Goal: Task Accomplishment & Management: Use online tool/utility

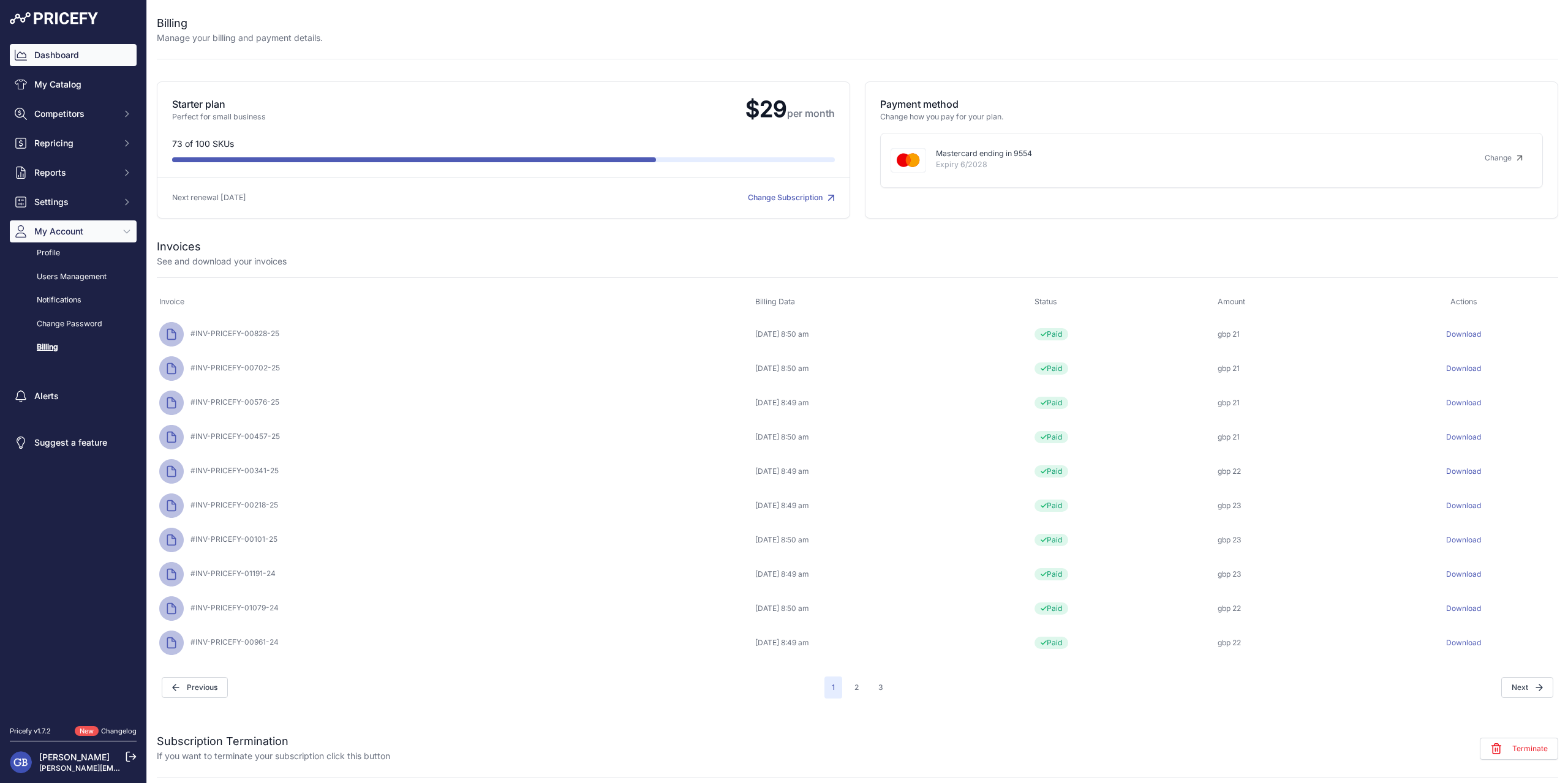
click at [63, 47] on link "Dashboard" at bounding box center [73, 55] width 127 height 22
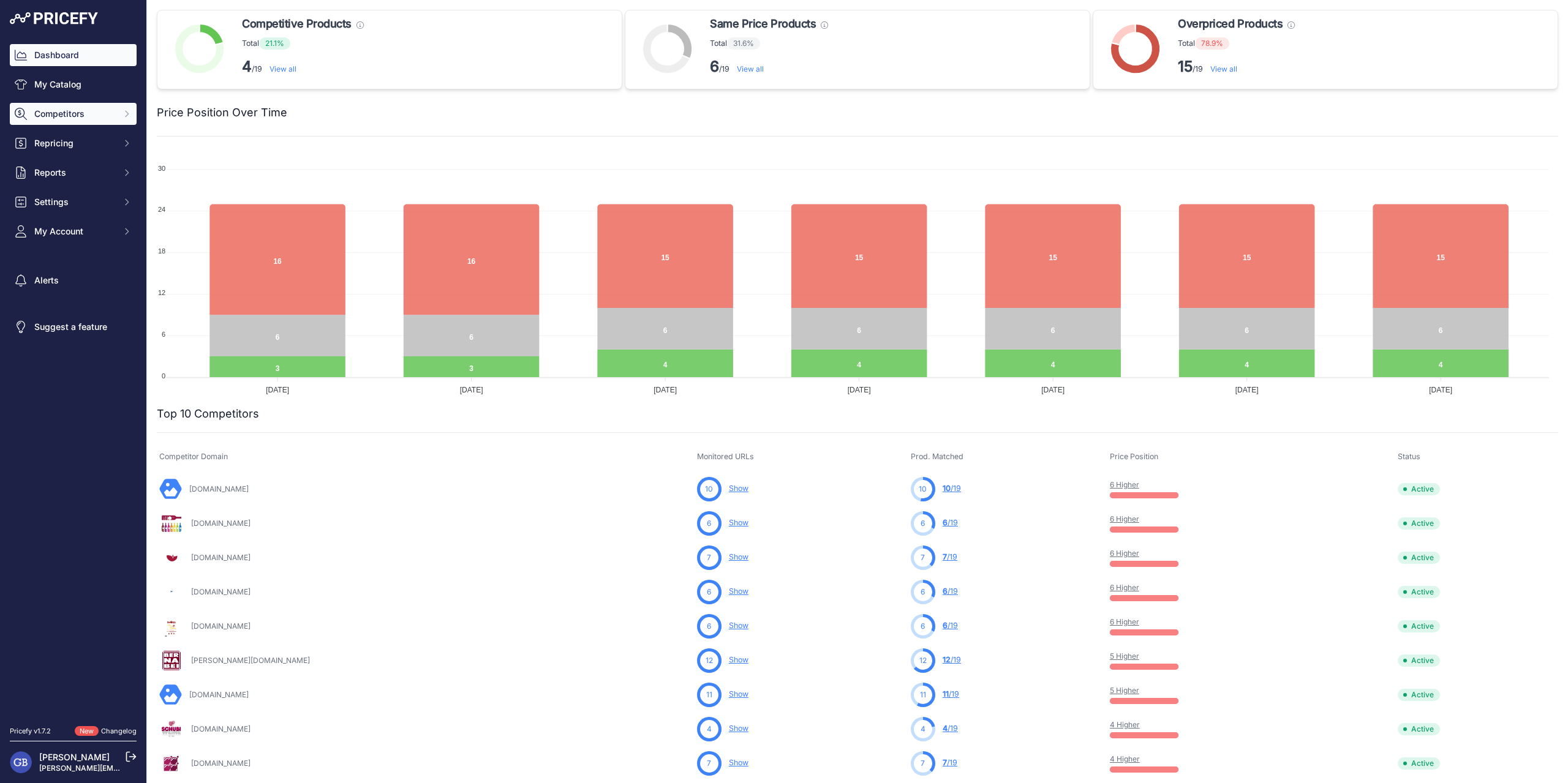
click at [85, 109] on span "Competitors" at bounding box center [74, 114] width 80 height 12
click at [80, 150] on link "Monitored URLs" at bounding box center [73, 159] width 127 height 21
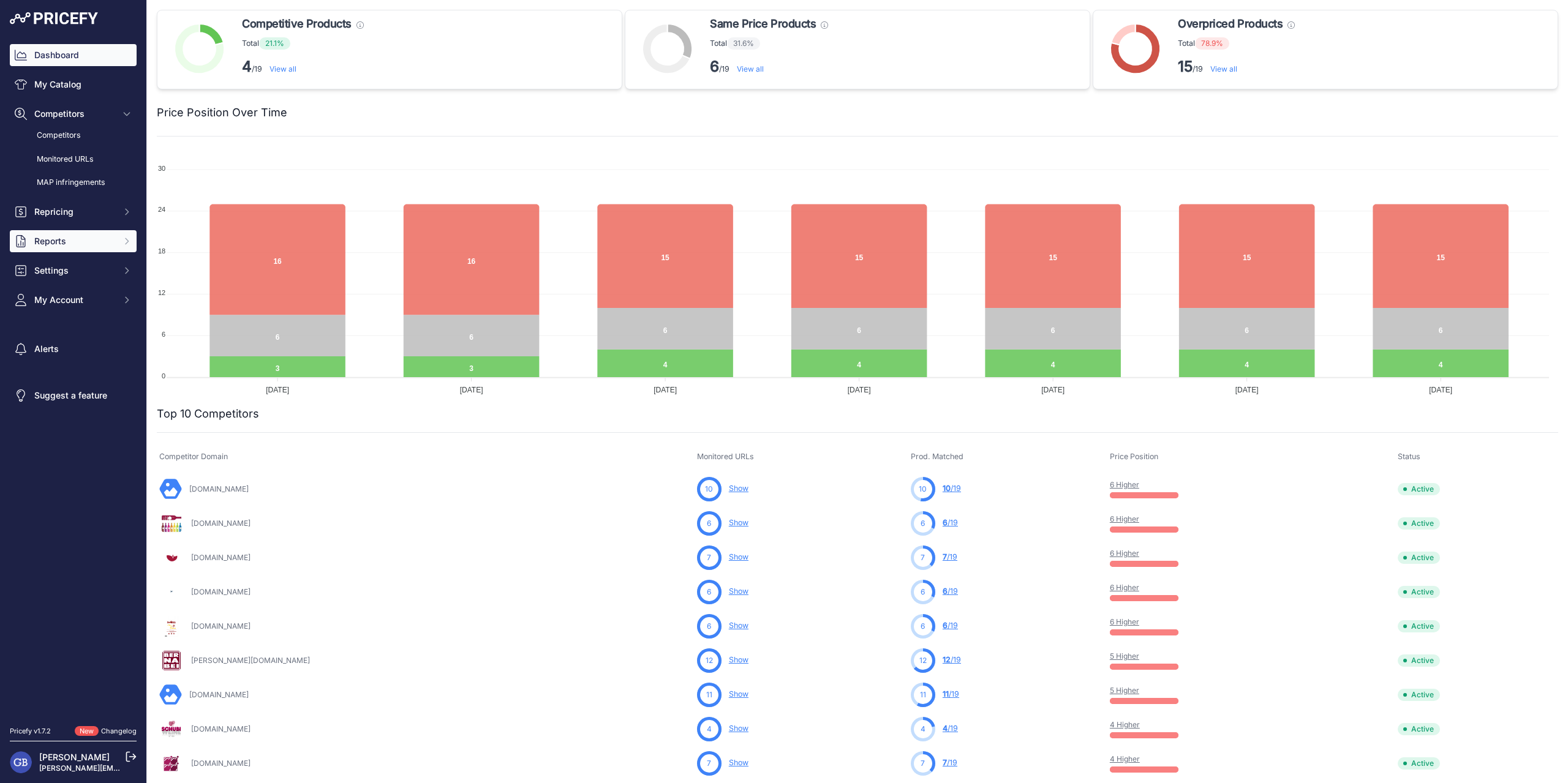
click at [57, 249] on button "Reports" at bounding box center [73, 241] width 127 height 22
click at [62, 263] on link "My Reports" at bounding box center [73, 263] width 127 height 21
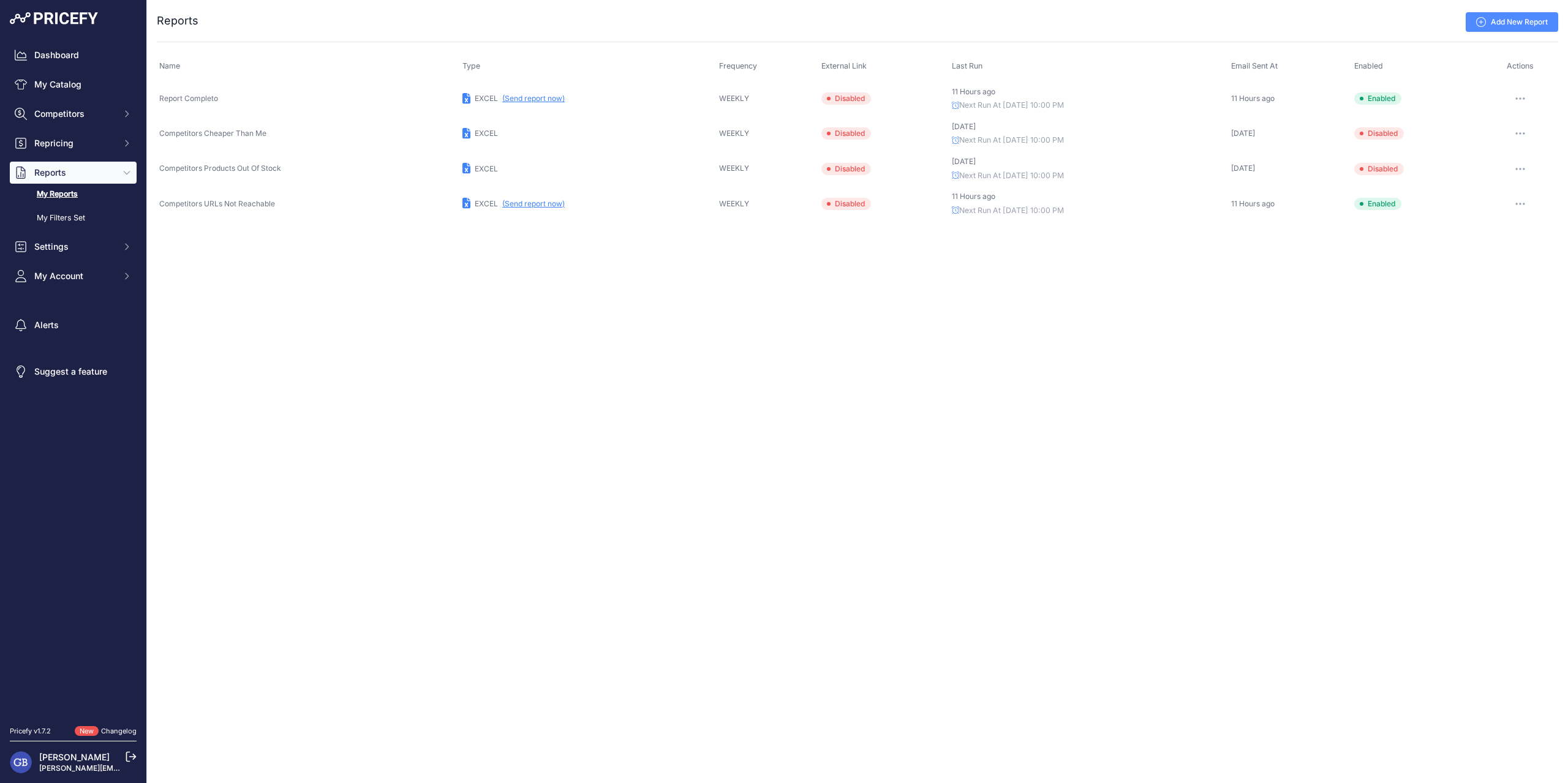
click at [514, 101] on button "(Send report now)" at bounding box center [533, 99] width 62 height 10
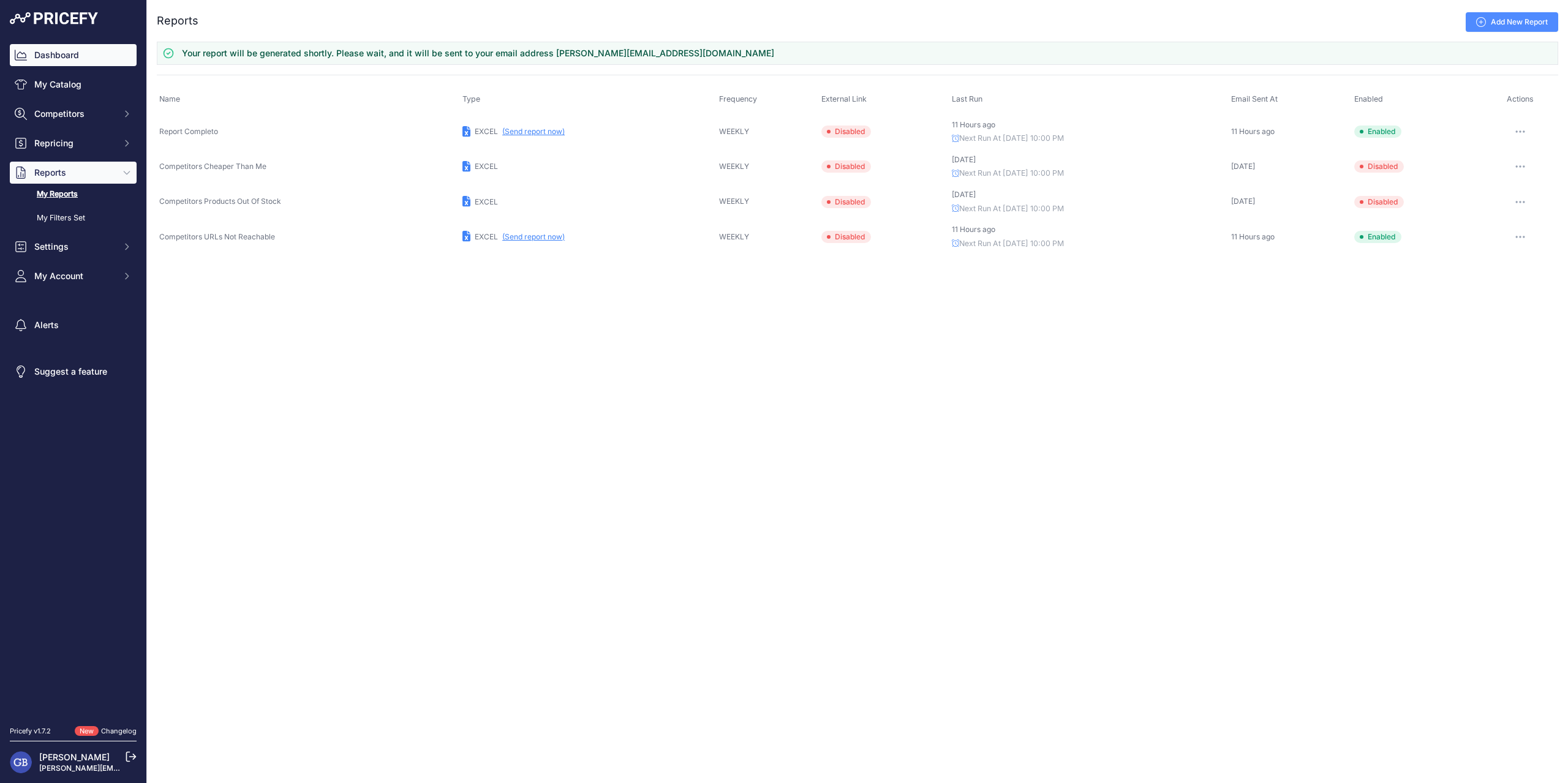
click at [62, 52] on link "Dashboard" at bounding box center [73, 55] width 127 height 22
